Goal: Information Seeking & Learning: Find specific page/section

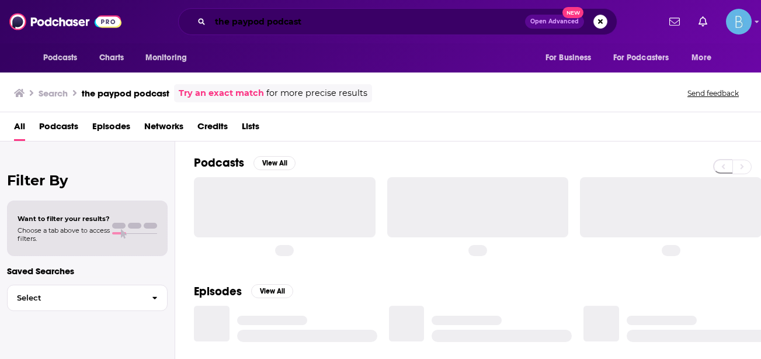
click at [277, 26] on input "the paypod podcast" at bounding box center [367, 21] width 315 height 19
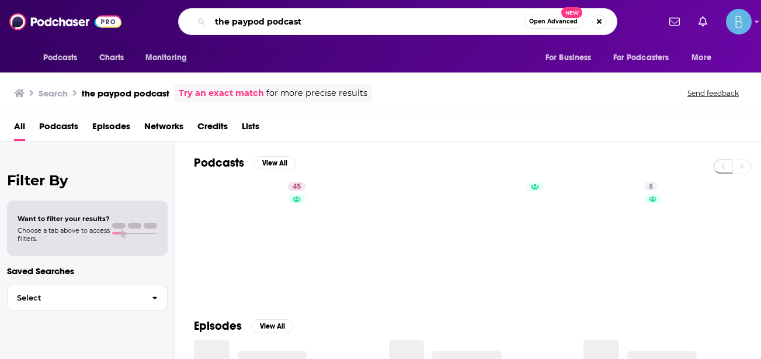
click at [277, 26] on input "the paypod podcast" at bounding box center [367, 21] width 314 height 19
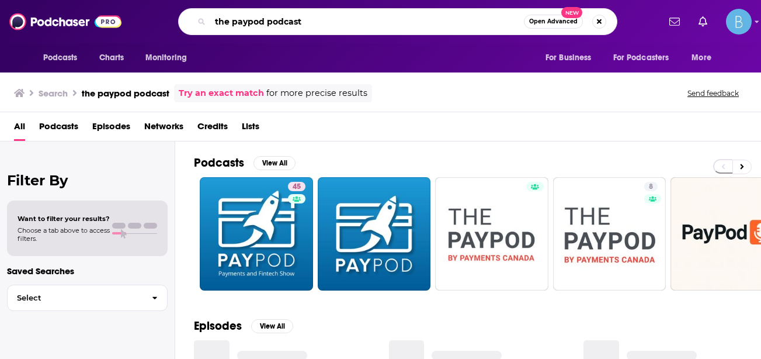
click at [277, 26] on input "the paypod podcast" at bounding box center [367, 21] width 314 height 19
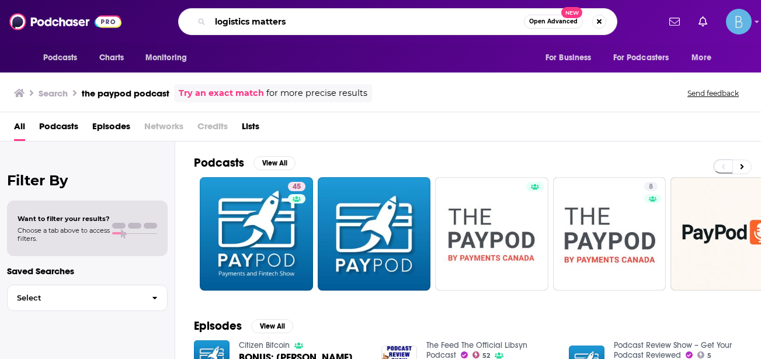
type input "logistics matters"
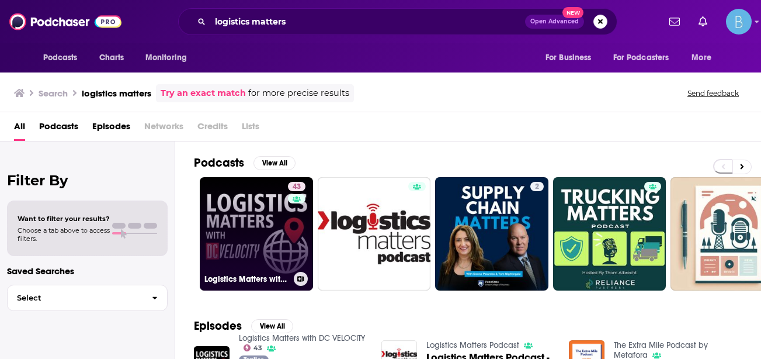
click at [245, 218] on link "43 Logistics Matters with DC VELOCITY" at bounding box center [256, 233] width 113 height 113
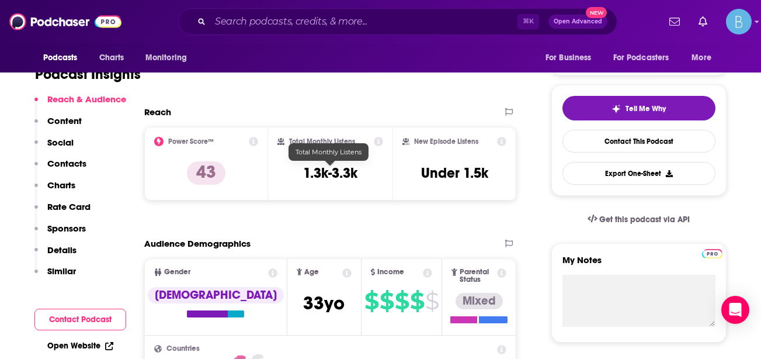
scroll to position [228, 0]
